Goal: Transaction & Acquisition: Subscribe to service/newsletter

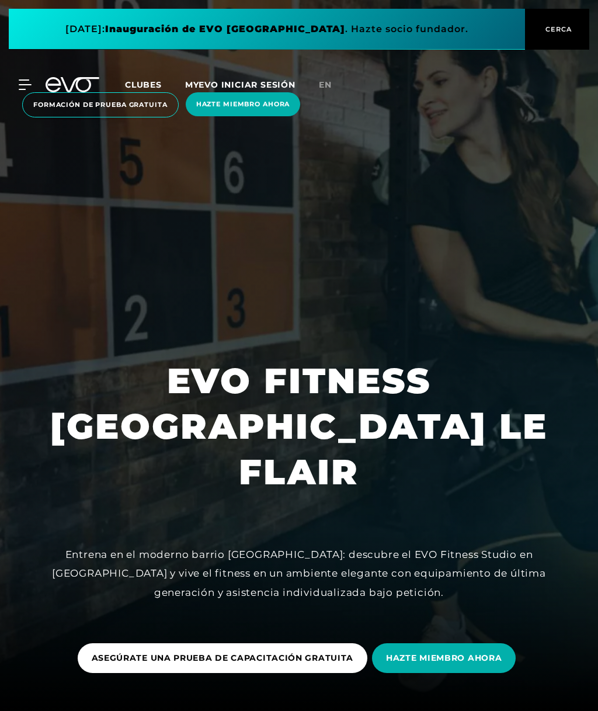
click at [447, 663] on font "HAZTE MIEMBRO AHORA" at bounding box center [444, 657] width 116 height 11
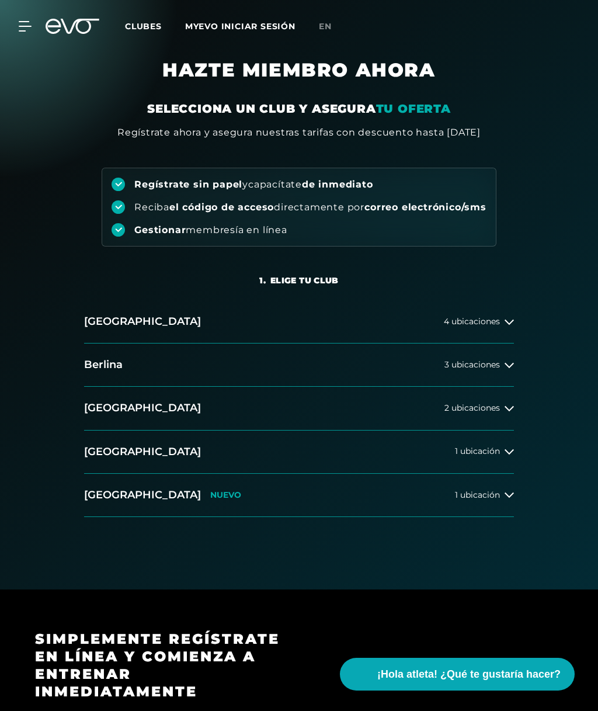
click at [350, 410] on button "Düsseldorf 2 ubicaciones" at bounding box center [299, 408] width 430 height 43
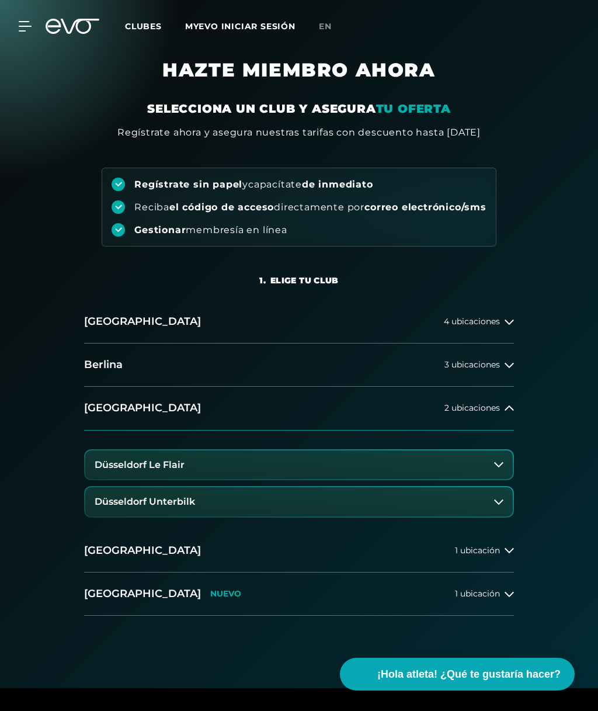
click at [309, 468] on button "Düsseldorf Le Flair" at bounding box center [298, 464] width 427 height 29
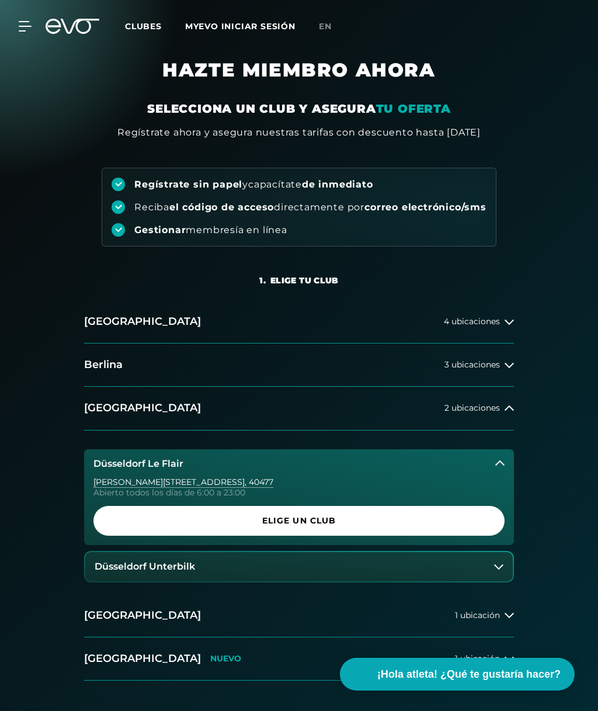
click at [337, 525] on span "Elige un club" at bounding box center [298, 520] width 383 height 12
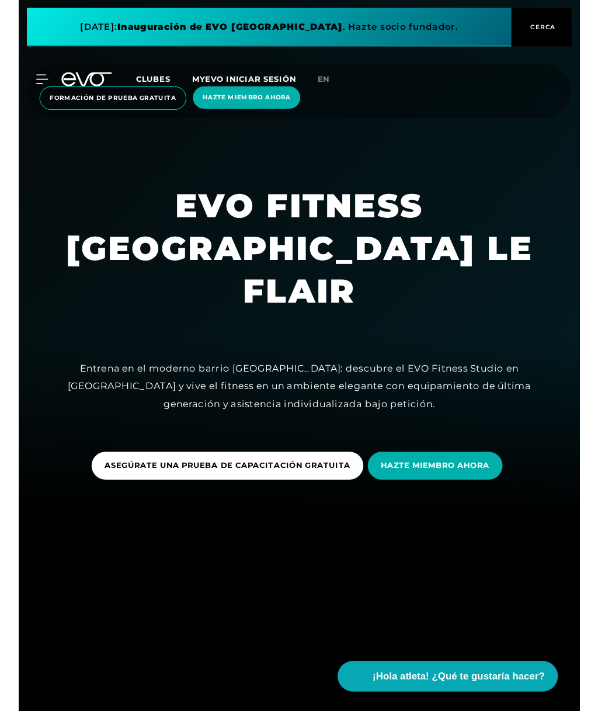
scroll to position [253, 0]
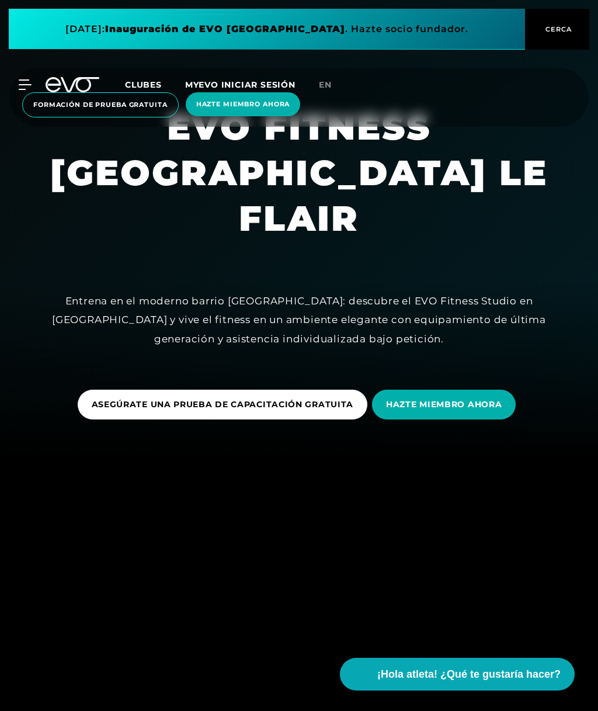
click at [445, 409] on font "HAZTE MIEMBRO AHORA" at bounding box center [444, 404] width 116 height 11
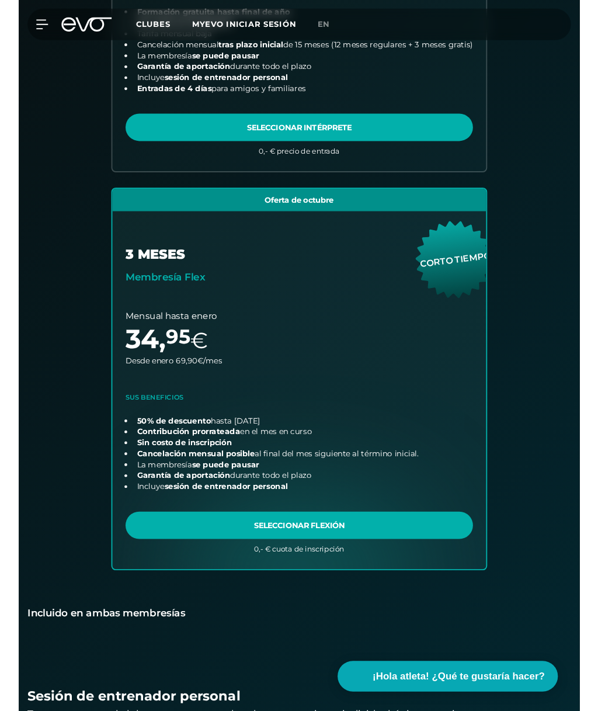
scroll to position [622, 0]
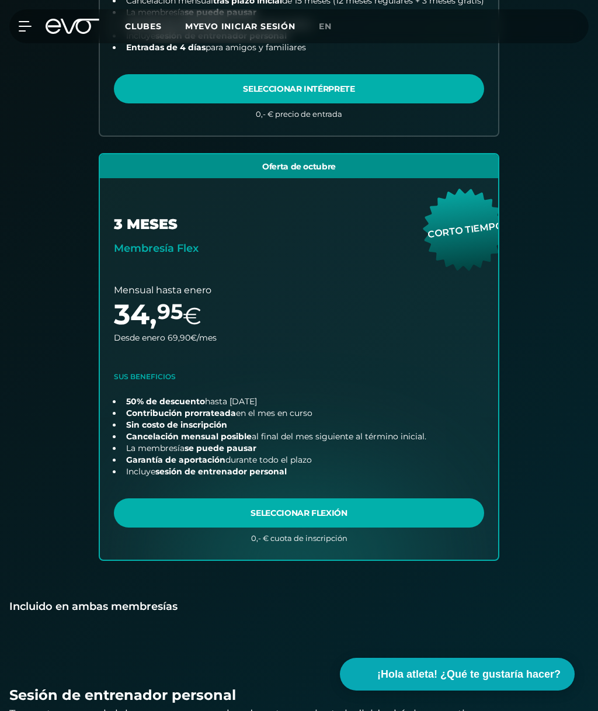
click at [339, 517] on link "elige plan" at bounding box center [299, 356] width 398 height 405
